Goal: Information Seeking & Learning: Understand process/instructions

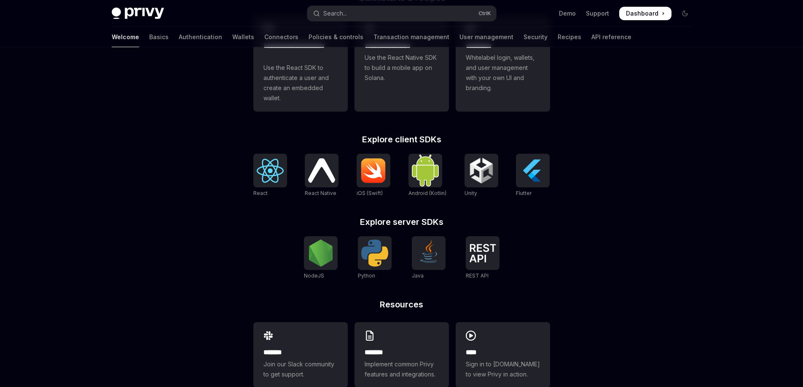
scroll to position [303, 0]
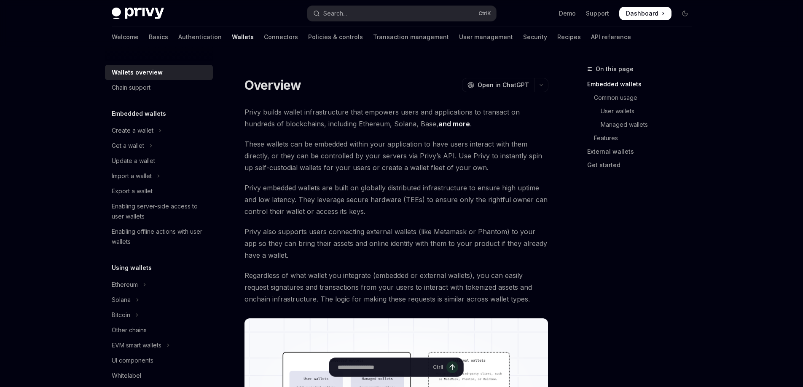
type textarea "*"
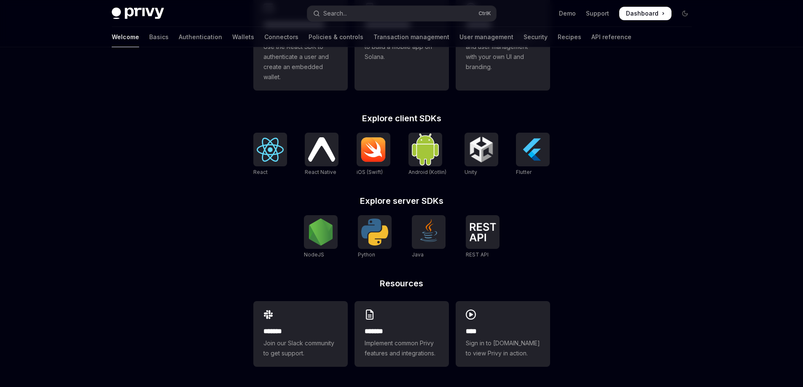
scroll to position [303, 0]
click at [270, 149] on img at bounding box center [270, 150] width 27 height 24
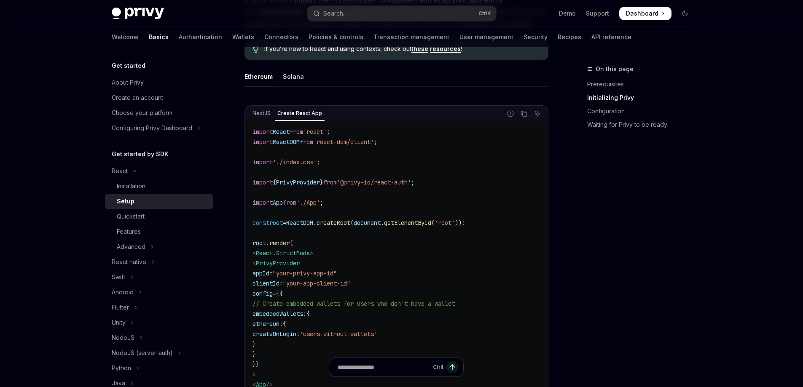
scroll to position [253, 0]
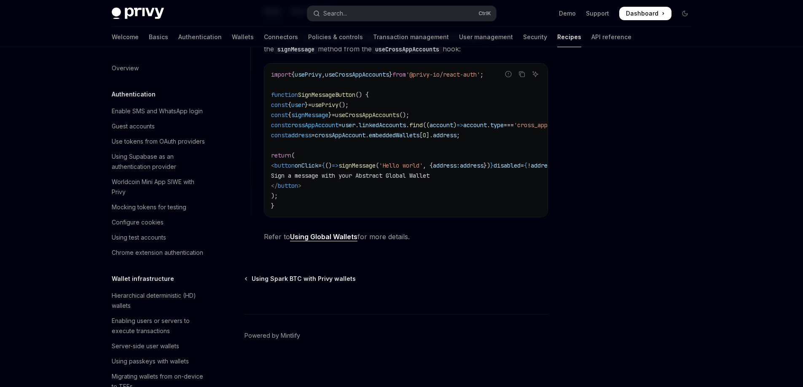
scroll to position [544, 0]
click at [324, 238] on link "Using Global Wallets" at bounding box center [323, 237] width 67 height 9
type textarea "*"
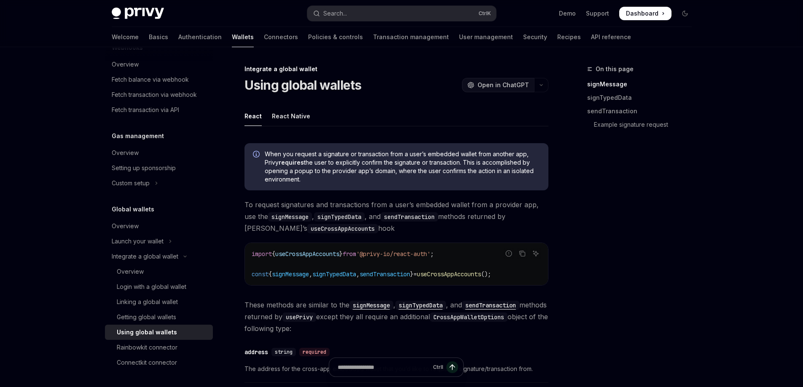
click at [499, 86] on span "Open in ChatGPT" at bounding box center [502, 85] width 51 height 8
